Goal: Check status: Check status

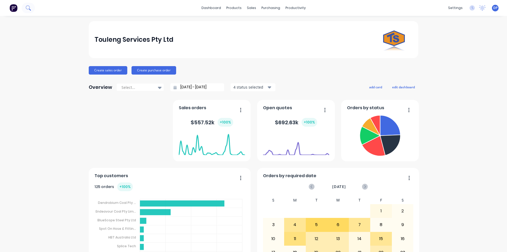
click at [30, 7] on icon at bounding box center [28, 7] width 5 height 5
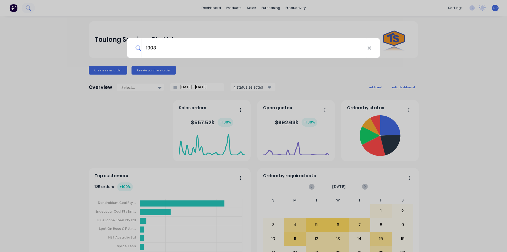
type input "19038"
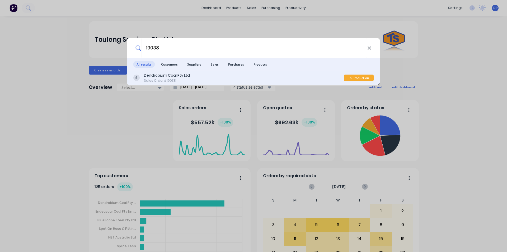
click at [183, 75] on div "Dendrobium Coal Pty Ltd" at bounding box center [167, 76] width 46 height 6
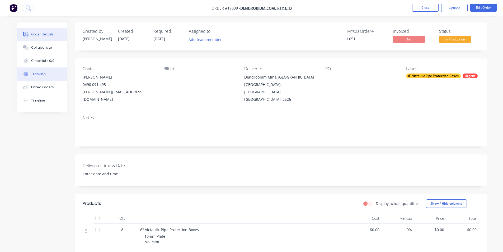
click at [53, 72] on button "Tracking" at bounding box center [42, 73] width 50 height 13
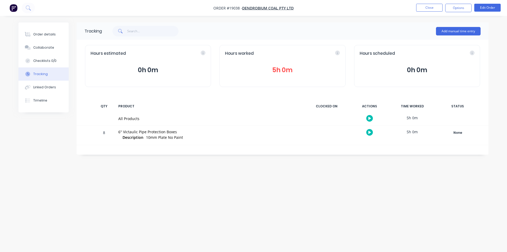
click at [282, 68] on button "5h 0m" at bounding box center [282, 70] width 115 height 10
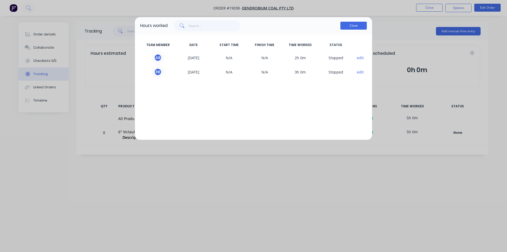
click at [355, 26] on button "Close" at bounding box center [353, 26] width 26 height 8
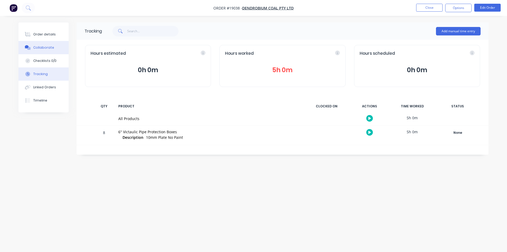
click at [47, 51] on button "Collaborate" at bounding box center [43, 47] width 50 height 13
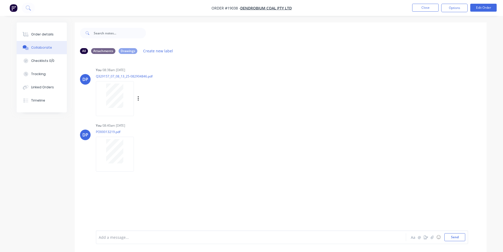
click at [128, 99] on div at bounding box center [114, 95] width 33 height 24
click at [38, 34] on div "Order details" at bounding box center [42, 34] width 22 height 5
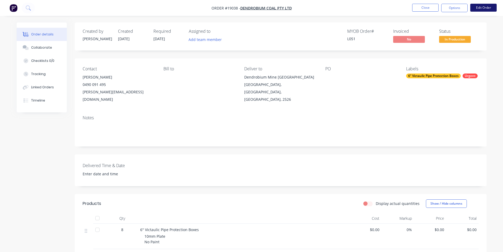
click at [486, 8] on button "Edit Order" at bounding box center [483, 8] width 26 height 8
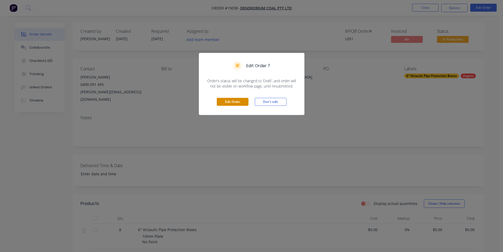
click at [240, 103] on button "Edit Order" at bounding box center [233, 102] width 32 height 8
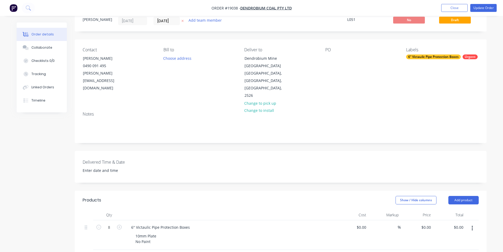
scroll to position [106, 0]
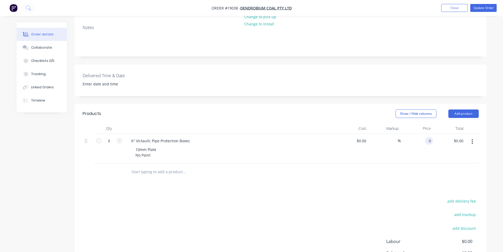
click at [430, 137] on input "0" at bounding box center [430, 141] width 6 height 8
type input "$178.00"
type input "$1,424.00"
click at [425, 151] on div "$178.00 178" at bounding box center [417, 149] width 32 height 30
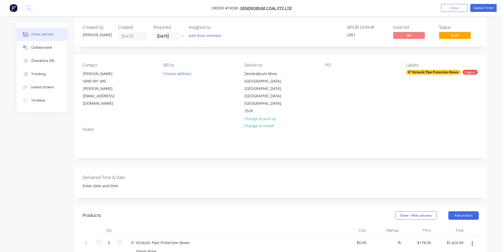
scroll to position [3, 0]
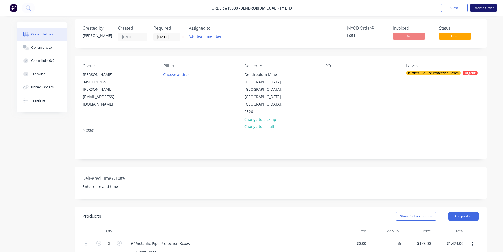
click at [489, 7] on button "Update Order" at bounding box center [483, 8] width 26 height 8
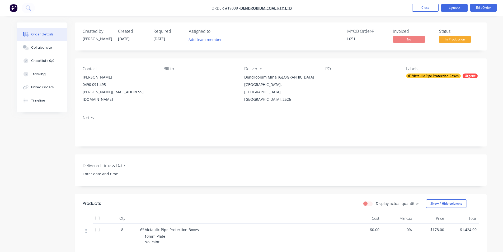
click at [464, 8] on button "Options" at bounding box center [454, 8] width 26 height 8
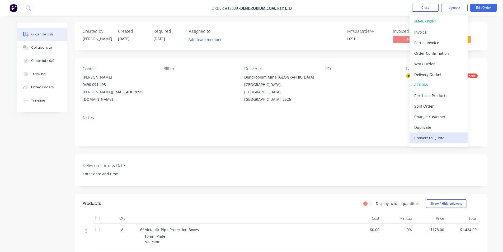
click at [446, 139] on div "Convert to Quote" at bounding box center [438, 138] width 49 height 8
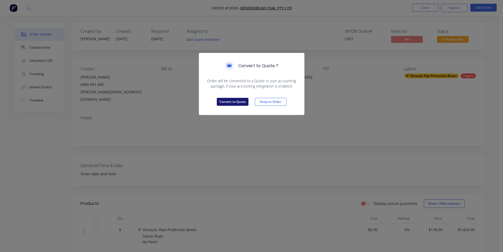
click at [243, 104] on button "Convert to Quote" at bounding box center [233, 102] width 32 height 8
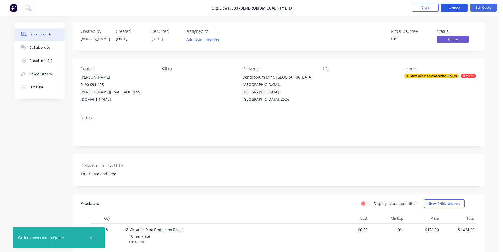
click at [455, 9] on button "Options" at bounding box center [454, 8] width 26 height 8
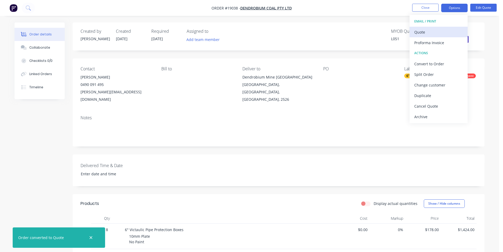
click at [436, 36] on button "Quote" at bounding box center [439, 32] width 58 height 11
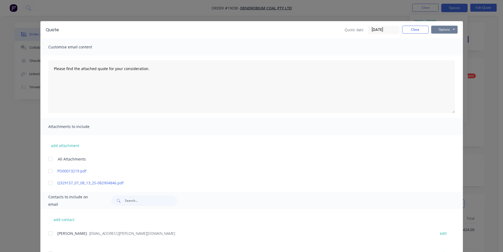
click at [443, 32] on button "Options" at bounding box center [444, 30] width 26 height 8
click at [448, 49] on button "Print" at bounding box center [448, 47] width 34 height 9
click at [416, 31] on button "Close" at bounding box center [415, 30] width 26 height 8
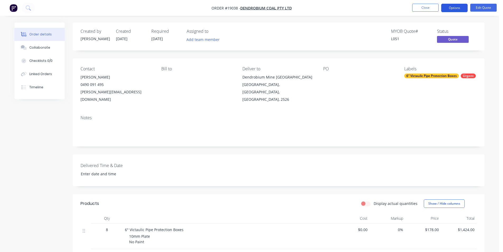
click at [452, 10] on button "Options" at bounding box center [454, 8] width 26 height 8
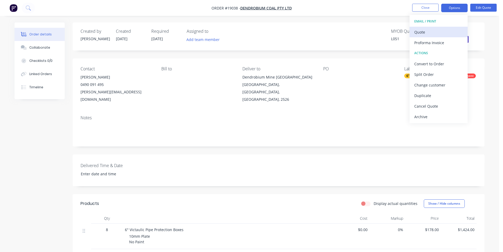
click at [439, 28] on button "Quote" at bounding box center [439, 32] width 58 height 11
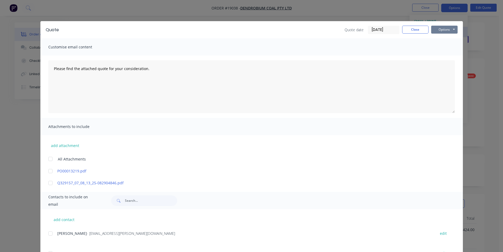
click at [439, 28] on button "Options" at bounding box center [444, 30] width 26 height 8
click at [451, 45] on button "Print" at bounding box center [448, 47] width 34 height 9
click at [405, 29] on button "Close" at bounding box center [415, 30] width 26 height 8
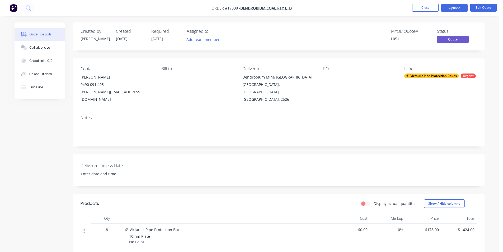
click at [459, 40] on span "Quote" at bounding box center [453, 39] width 32 height 7
click at [455, 10] on button "Options" at bounding box center [454, 8] width 26 height 8
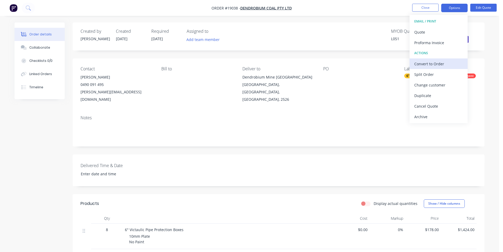
click at [437, 65] on div "Convert to Order" at bounding box center [438, 64] width 49 height 8
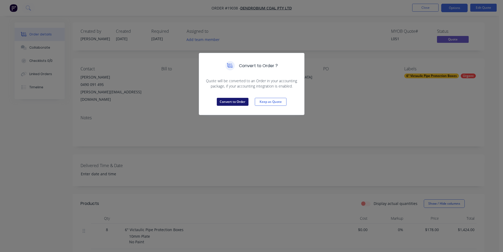
click at [231, 104] on button "Convert to Order" at bounding box center [233, 102] width 32 height 8
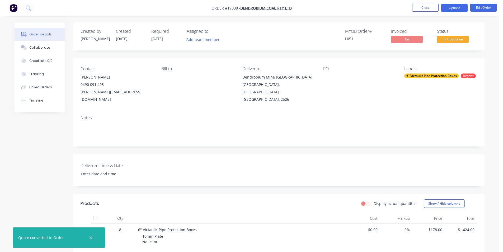
click at [455, 8] on button "Options" at bounding box center [454, 8] width 26 height 8
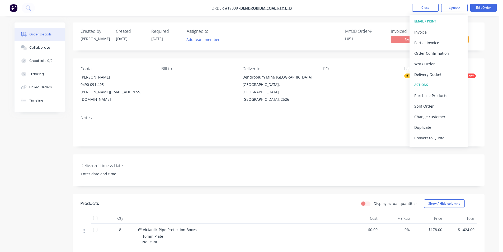
click at [377, 83] on div "PO" at bounding box center [359, 84] width 72 height 37
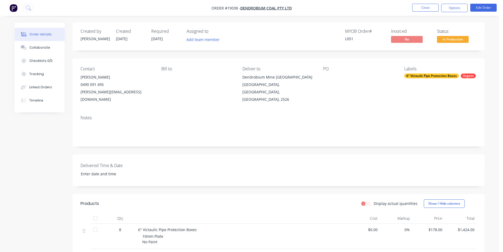
click at [444, 36] on span "In Production" at bounding box center [453, 39] width 32 height 7
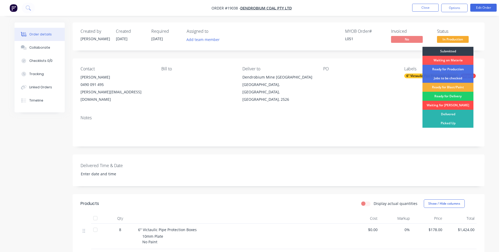
click at [451, 105] on div "Waiting for PO" at bounding box center [448, 105] width 51 height 9
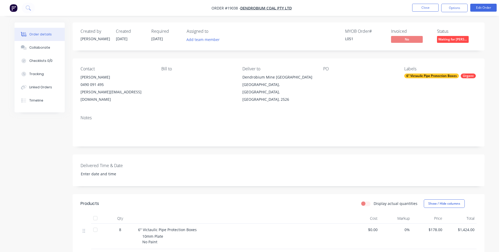
click at [13, 8] on img "button" at bounding box center [14, 8] width 8 height 8
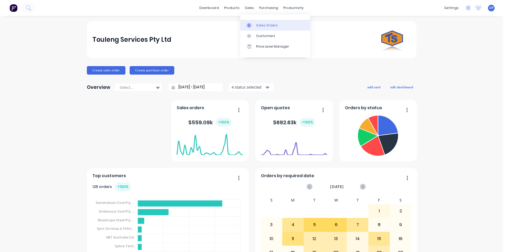
click at [270, 27] on div "Sales Orders" at bounding box center [267, 25] width 22 height 5
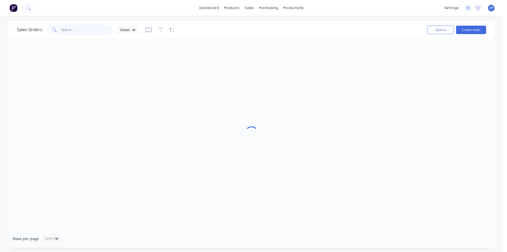
click at [86, 31] on input "text" at bounding box center [87, 30] width 52 height 11
paste input "4543113973"
type input "4543113973"
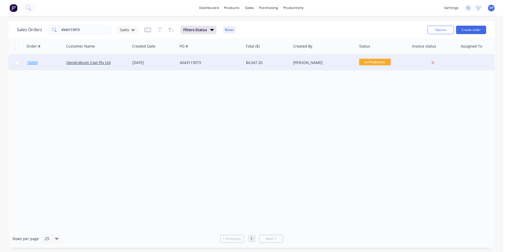
click at [36, 63] on span "18269" at bounding box center [32, 62] width 11 height 5
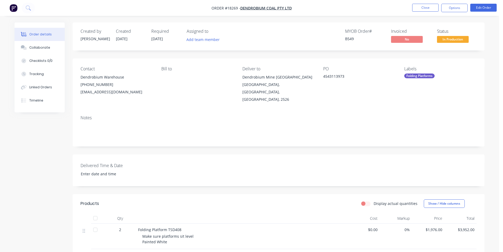
click at [196, 100] on div "Bill to" at bounding box center [197, 84] width 72 height 37
click at [12, 9] on img "button" at bounding box center [14, 8] width 8 height 8
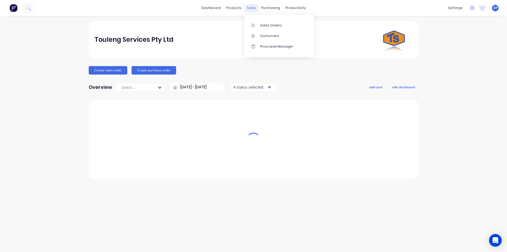
click at [250, 9] on div "sales" at bounding box center [251, 8] width 15 height 8
click at [277, 28] on link "Sales Orders" at bounding box center [279, 25] width 70 height 11
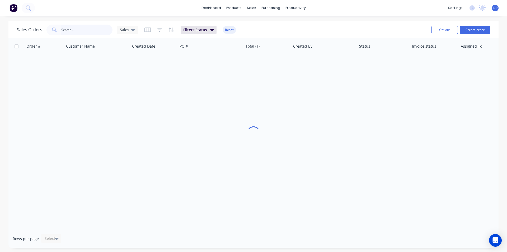
click at [69, 33] on input "text" at bounding box center [87, 30] width 52 height 11
paste input "4543120720"
type input "4543120720"
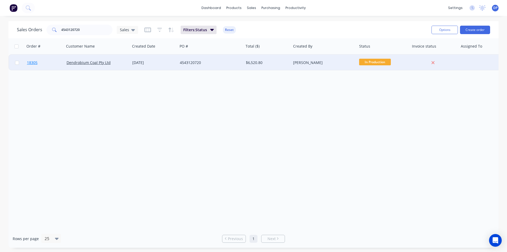
click at [33, 63] on span "18305" at bounding box center [32, 62] width 11 height 5
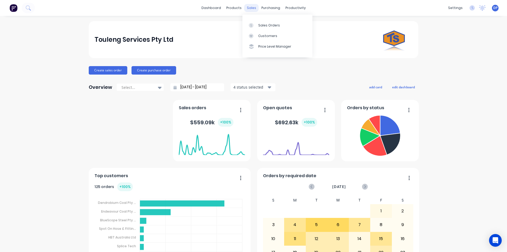
click at [250, 7] on div "sales" at bounding box center [251, 8] width 15 height 8
click at [269, 25] on div "Sales Orders" at bounding box center [269, 25] width 22 height 5
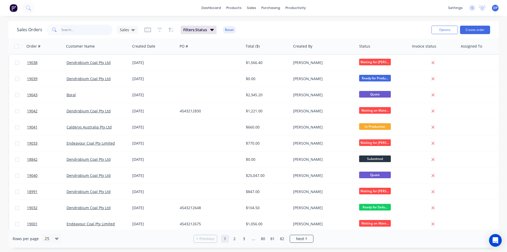
click at [76, 32] on input "text" at bounding box center [87, 30] width 52 height 11
paste input "4543201774"
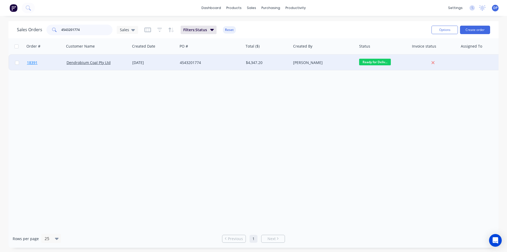
type input "4543201774"
click at [32, 64] on span "18391" at bounding box center [32, 62] width 11 height 5
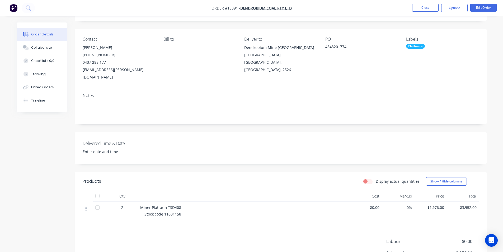
scroll to position [79, 0]
